Goal: Transaction & Acquisition: Book appointment/travel/reservation

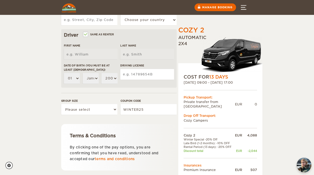
scroll to position [141, 0]
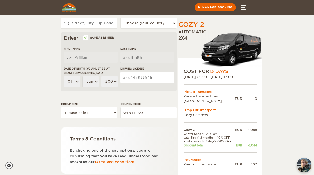
click at [244, 45] on img at bounding box center [231, 50] width 63 height 38
click at [237, 45] on img at bounding box center [231, 50] width 63 height 38
click at [234, 45] on img at bounding box center [231, 50] width 63 height 38
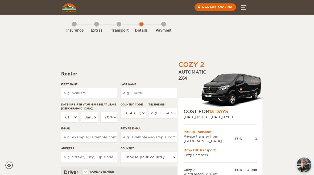
scroll to position [0, 0]
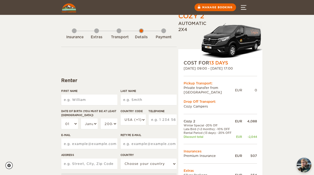
click at [245, 37] on img at bounding box center [231, 41] width 63 height 38
click at [242, 39] on img at bounding box center [231, 41] width 63 height 38
click at [239, 33] on img at bounding box center [231, 41] width 63 height 38
click at [241, 34] on img at bounding box center [231, 41] width 63 height 38
click at [249, 45] on img at bounding box center [231, 41] width 63 height 38
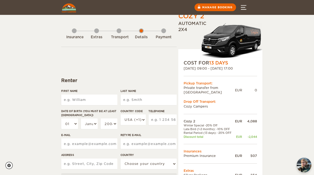
click at [248, 45] on img at bounding box center [231, 41] width 63 height 38
click at [246, 48] on img at bounding box center [231, 41] width 63 height 38
click at [244, 48] on img at bounding box center [231, 41] width 63 height 38
click at [238, 42] on img at bounding box center [231, 41] width 63 height 38
click at [235, 44] on img at bounding box center [231, 41] width 63 height 38
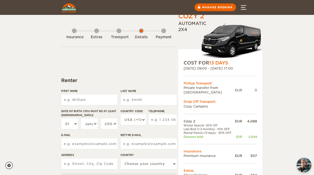
click at [234, 39] on img at bounding box center [231, 41] width 63 height 38
click at [239, 36] on img at bounding box center [231, 41] width 63 height 38
click at [238, 42] on img at bounding box center [231, 41] width 63 height 38
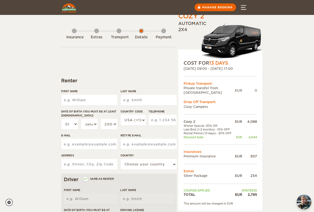
click at [241, 40] on img at bounding box center [231, 41] width 63 height 38
click at [238, 41] on img at bounding box center [231, 41] width 63 height 38
click at [233, 43] on img at bounding box center [231, 41] width 63 height 38
click at [230, 42] on img at bounding box center [231, 41] width 63 height 38
click at [234, 41] on img at bounding box center [231, 41] width 63 height 38
